Goal: Transaction & Acquisition: Obtain resource

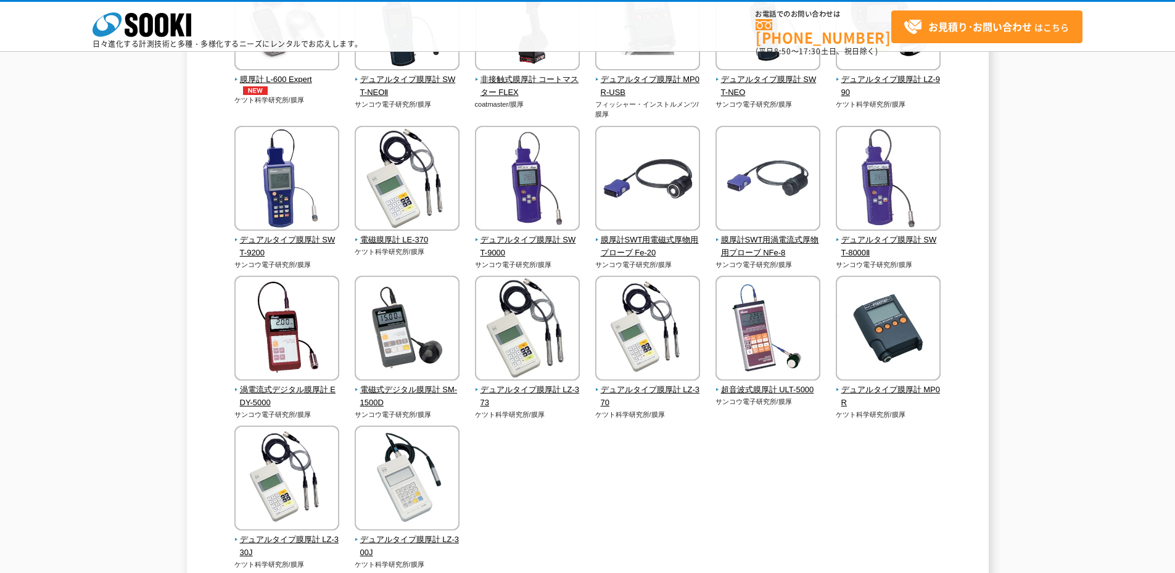
scroll to position [249, 0]
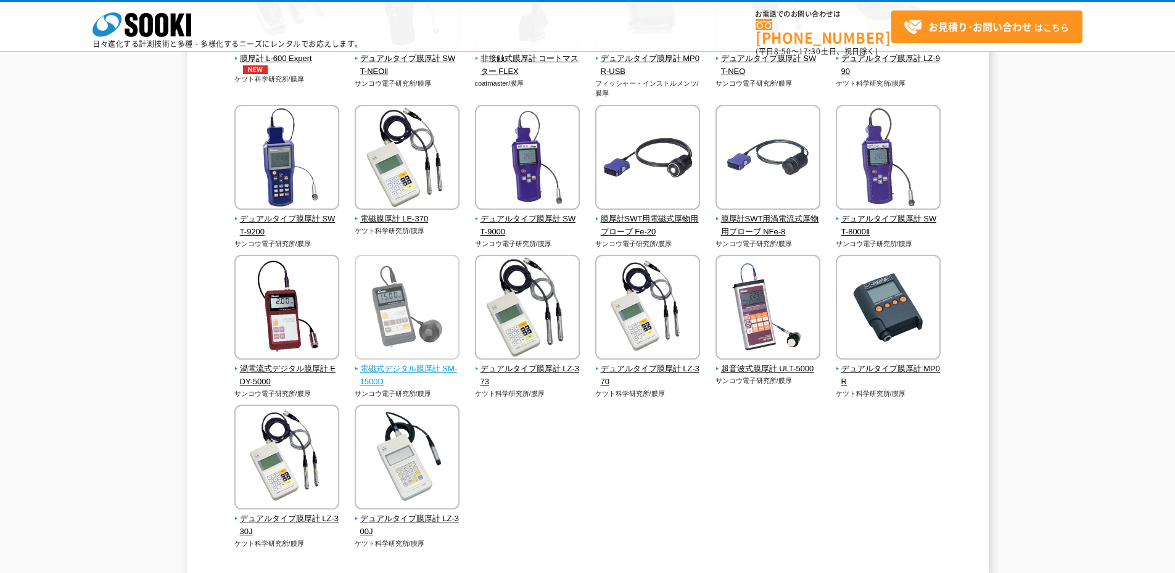
click at [423, 316] on img at bounding box center [407, 309] width 105 height 108
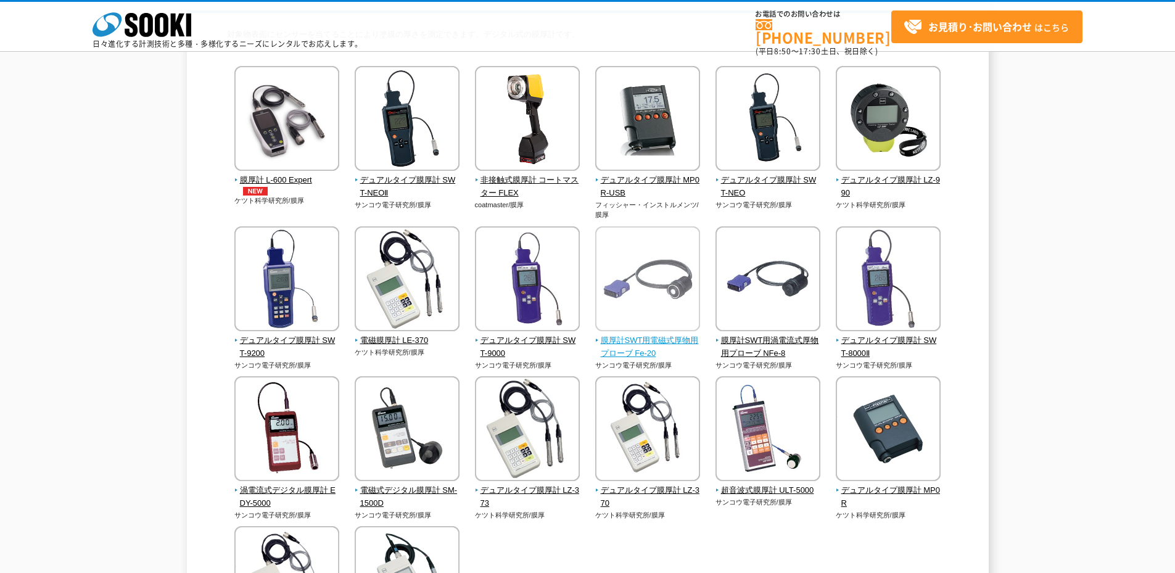
scroll to position [2, 0]
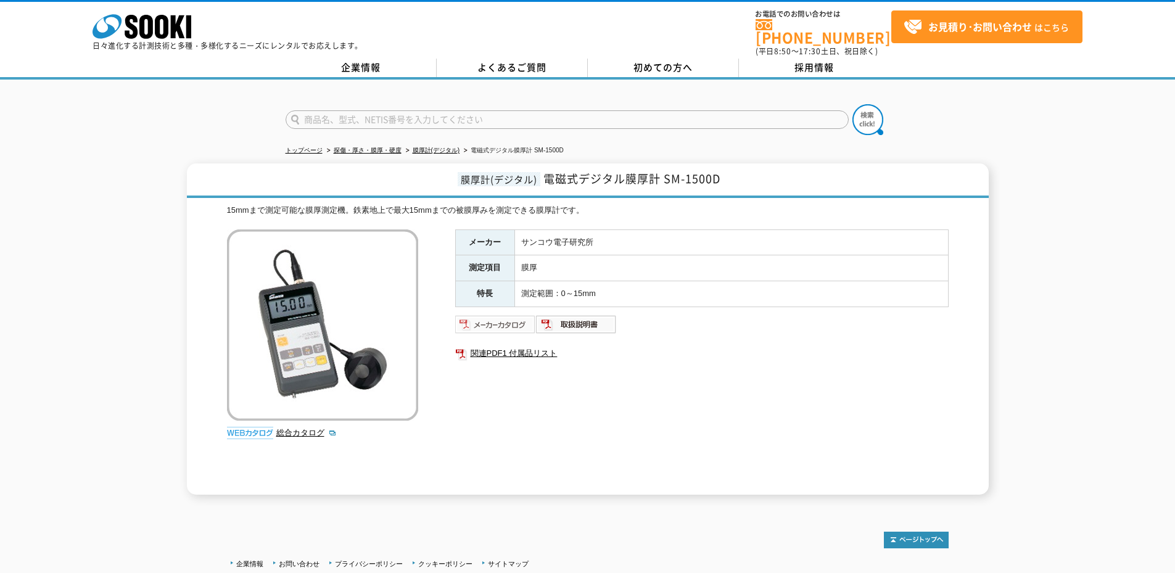
click at [506, 324] on img at bounding box center [495, 325] width 81 height 20
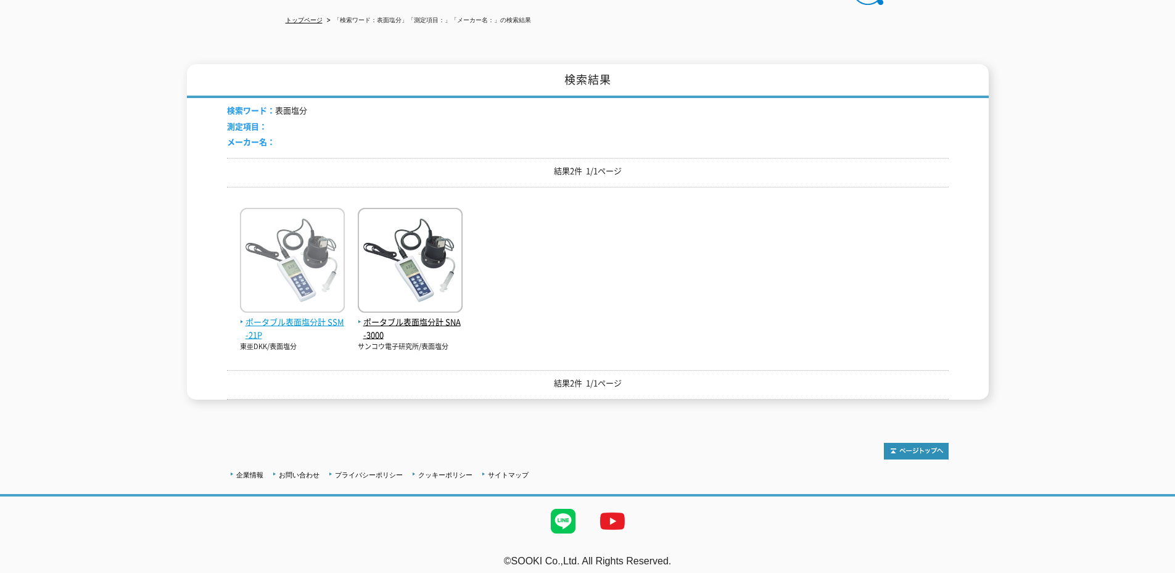
scroll to position [131, 0]
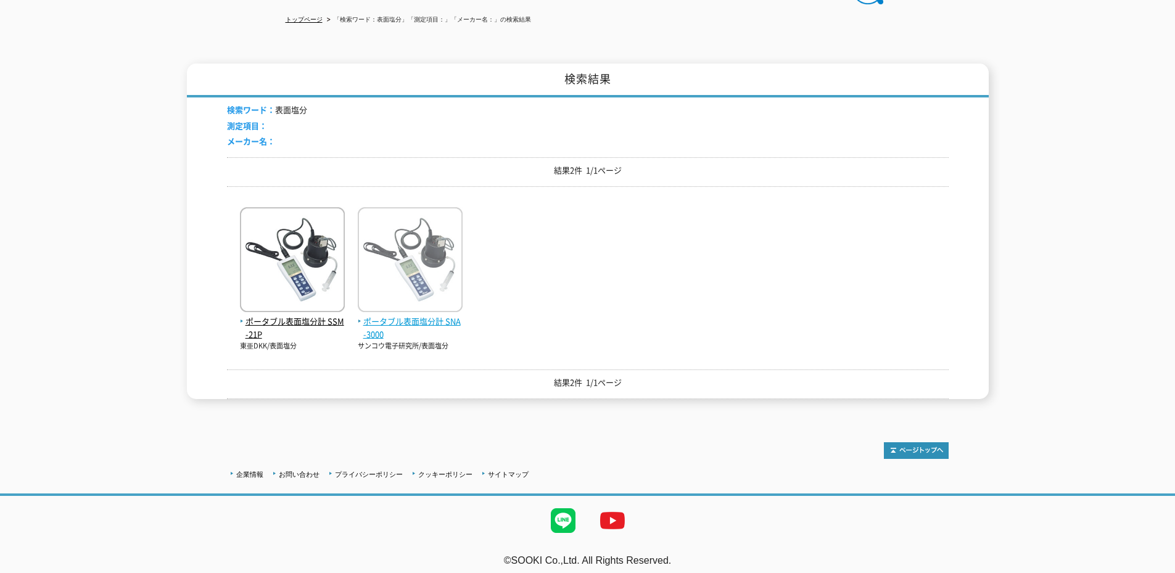
click at [373, 324] on span "ポータブル表面塩分計 SNA-3000" at bounding box center [410, 328] width 105 height 26
click at [421, 327] on span "ポータブル表面塩分計 SNA-3000" at bounding box center [410, 328] width 105 height 26
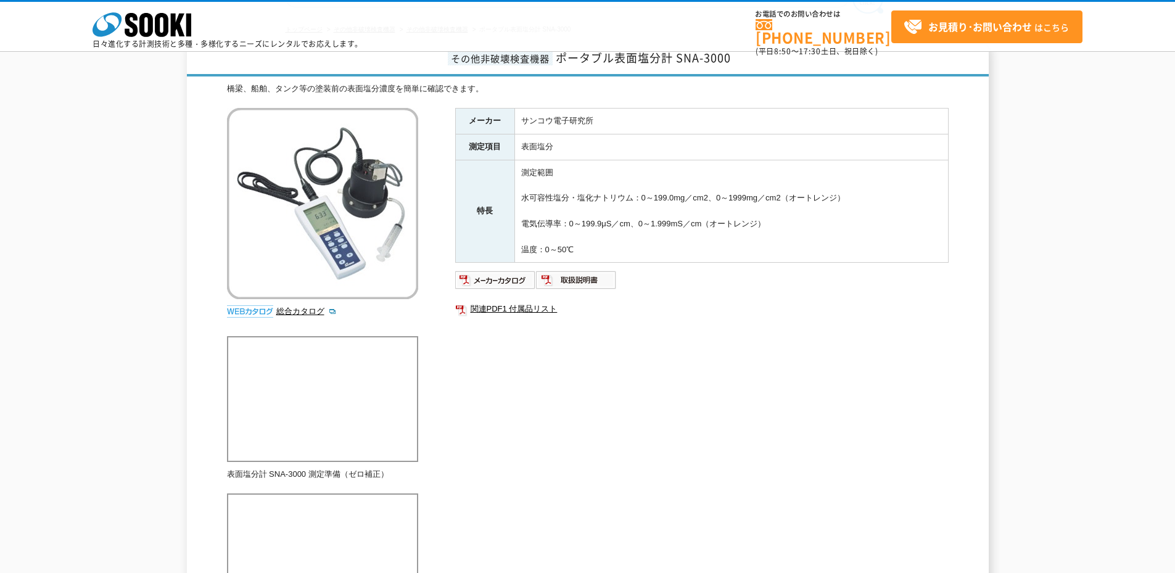
scroll to position [123, 0]
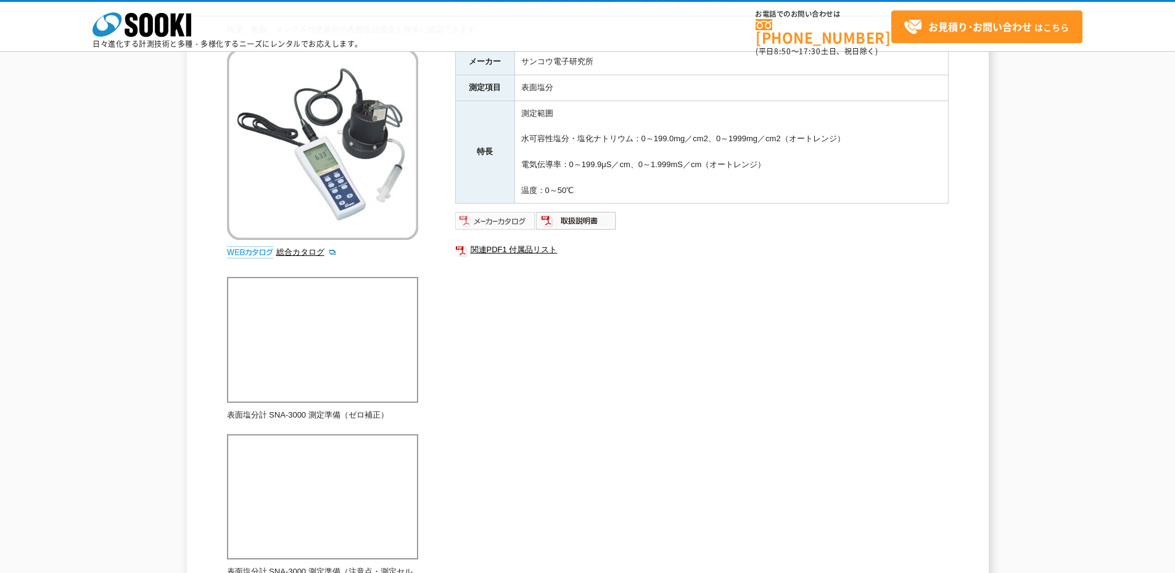
click at [492, 228] on img at bounding box center [495, 221] width 81 height 20
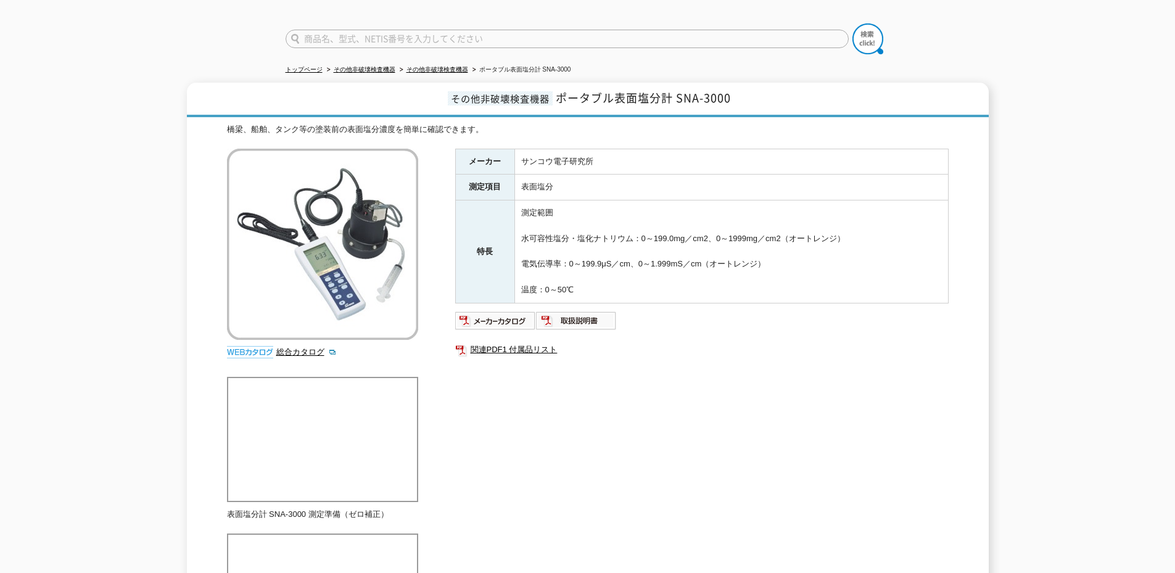
scroll to position [0, 0]
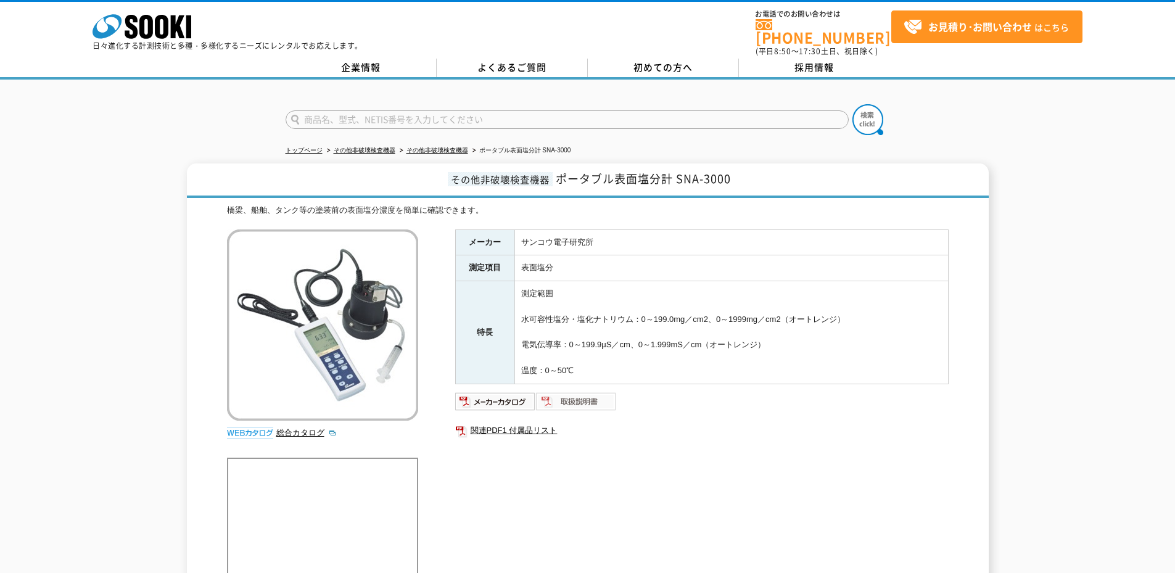
click at [591, 393] on img at bounding box center [576, 402] width 81 height 20
drag, startPoint x: 680, startPoint y: 171, endPoint x: 732, endPoint y: 173, distance: 52.5
click at [732, 173] on h1 "その他非破壊検査機器 ポータブル表面塩分計 SNA-3000" at bounding box center [588, 180] width 802 height 35
copy span "SNA-3000"
